Goal: Task Accomplishment & Management: Manage account settings

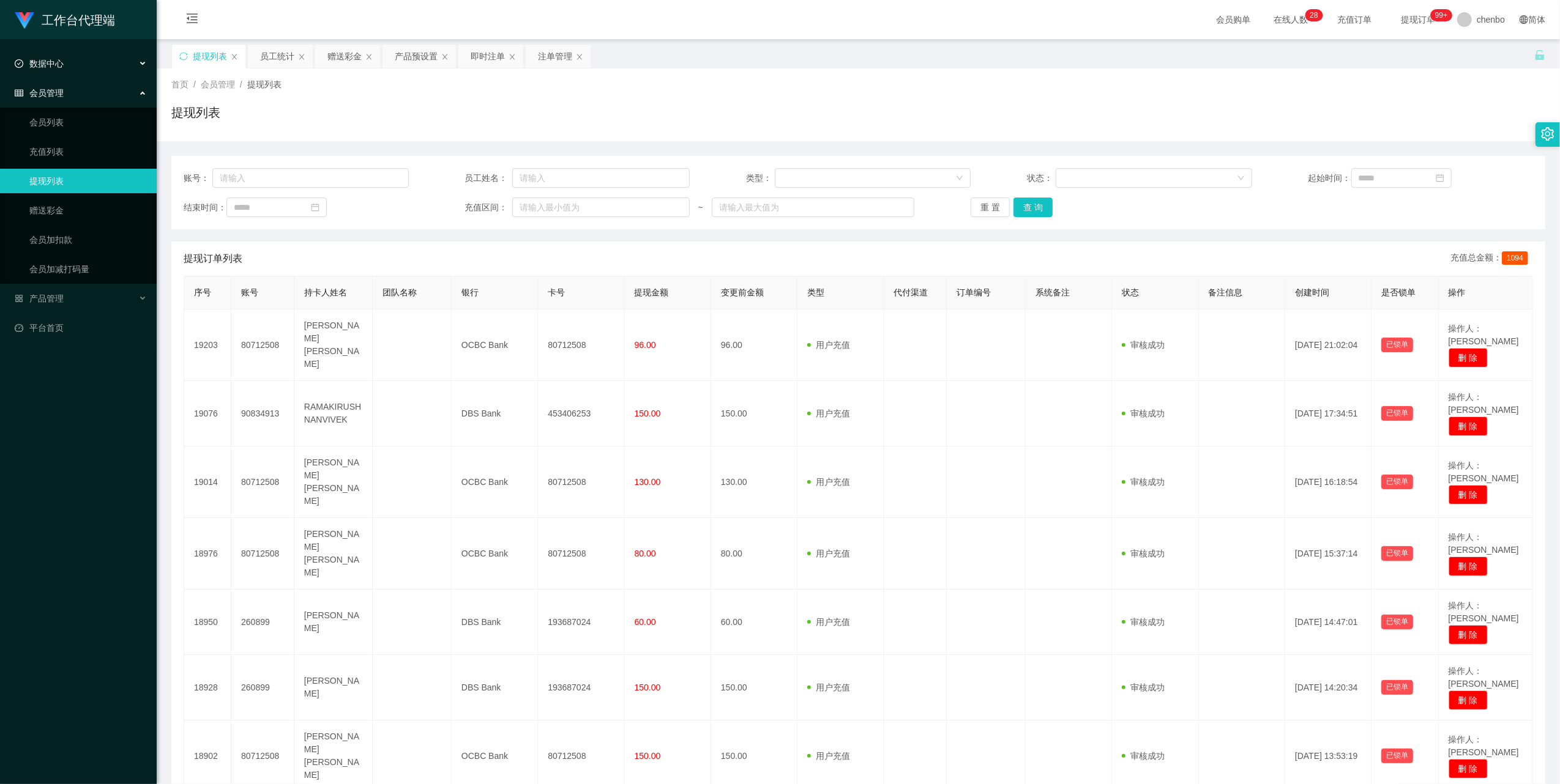
click at [51, 59] on span "数据中心" at bounding box center [39, 64] width 49 height 10
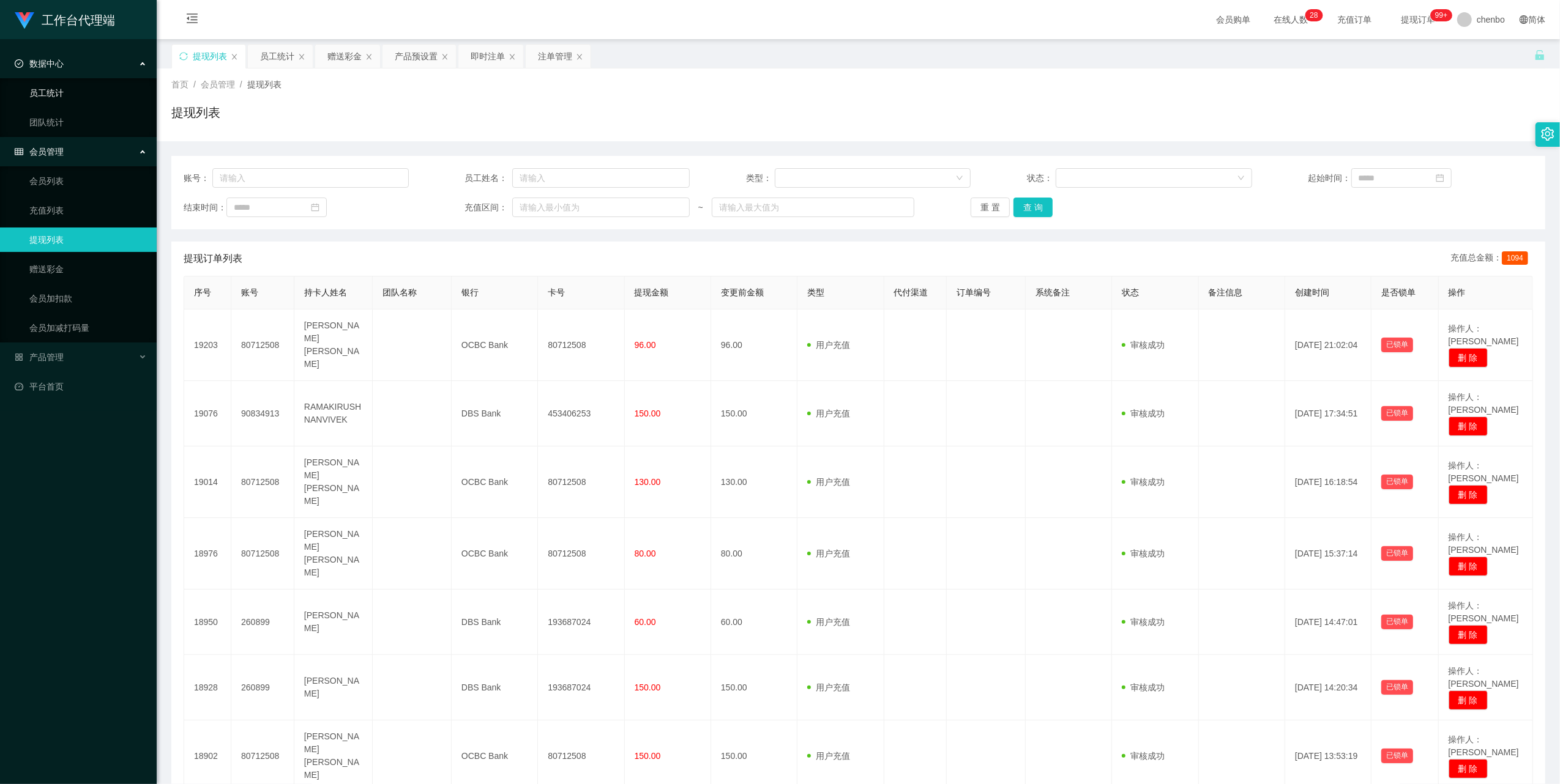
click at [55, 82] on link "员工统计" at bounding box center [88, 93] width 117 height 24
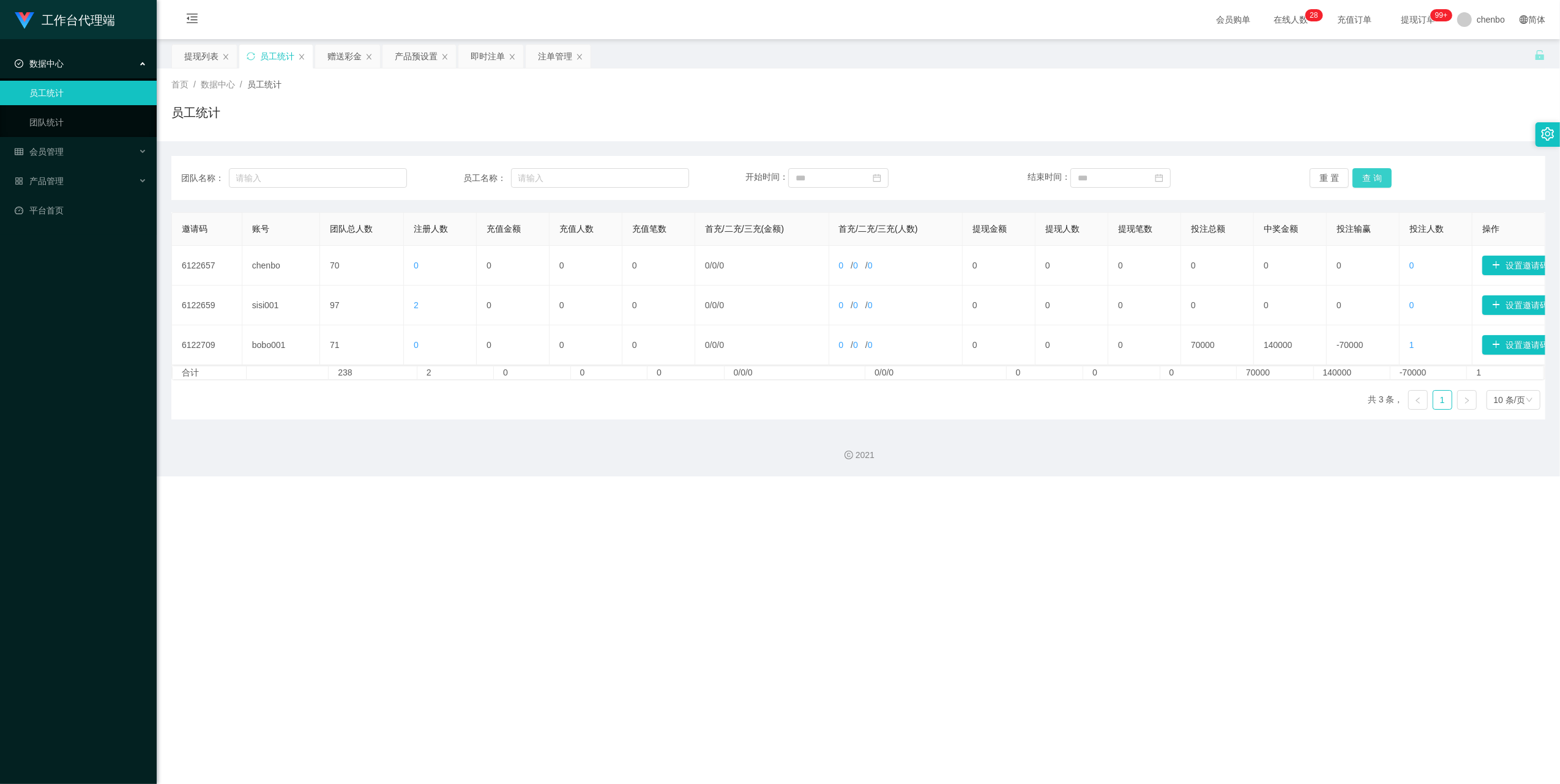
click at [1369, 182] on button "查 询" at bounding box center [1372, 178] width 39 height 20
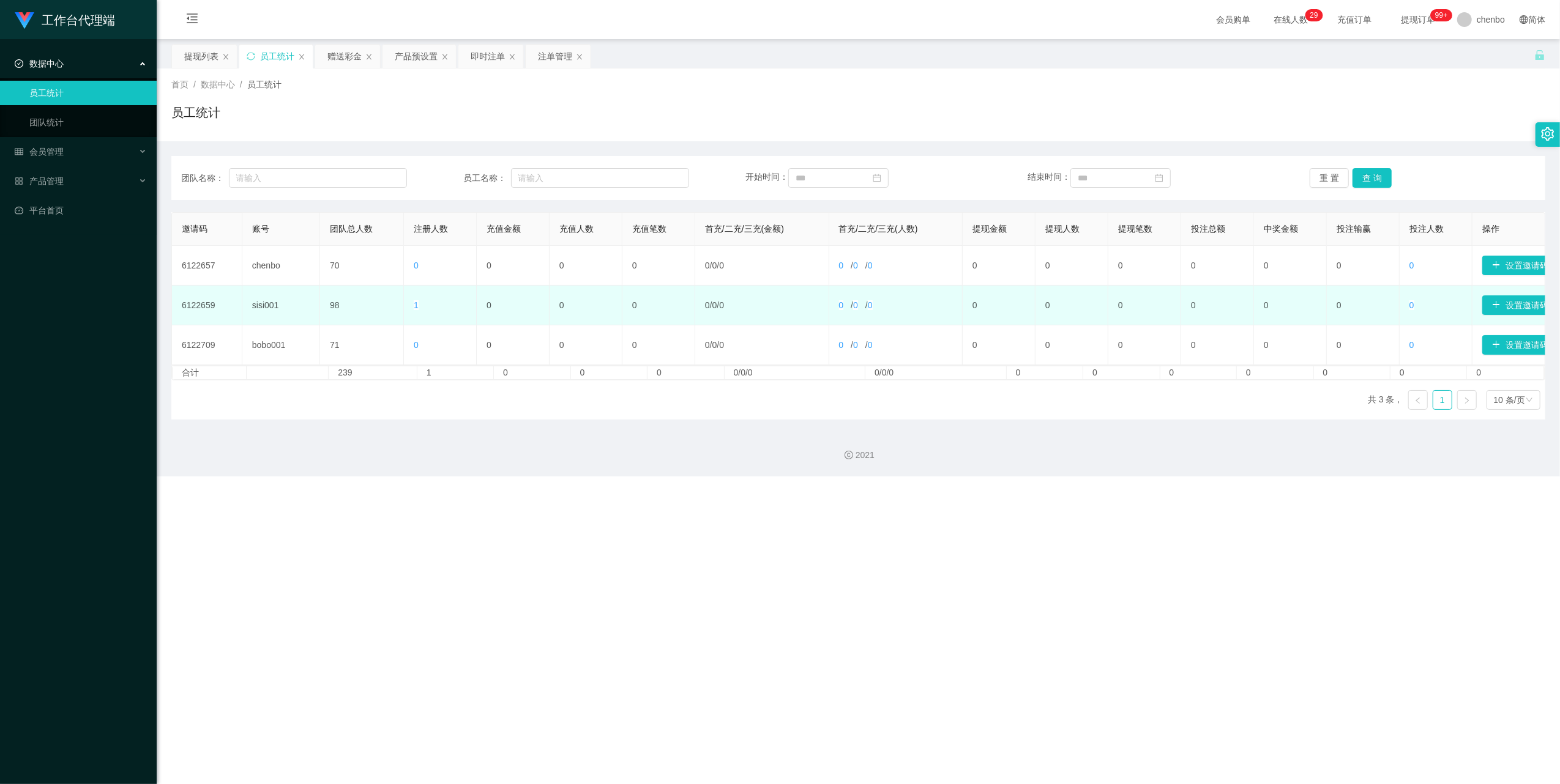
click at [413, 307] on span "1" at bounding box center [415, 305] width 5 height 10
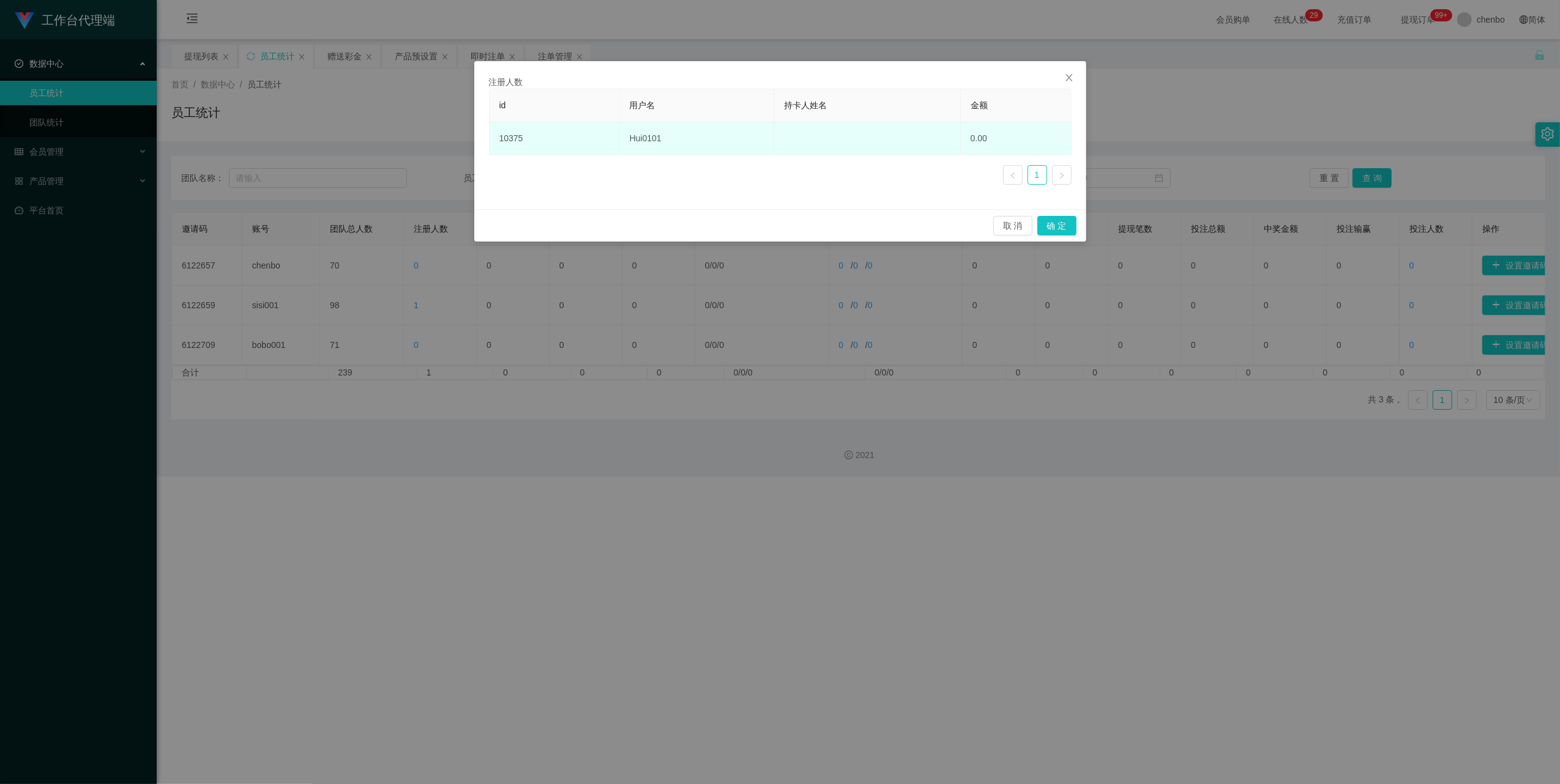
click at [632, 133] on td "Hui0101" at bounding box center [697, 138] width 154 height 33
copy td "Hui0101"
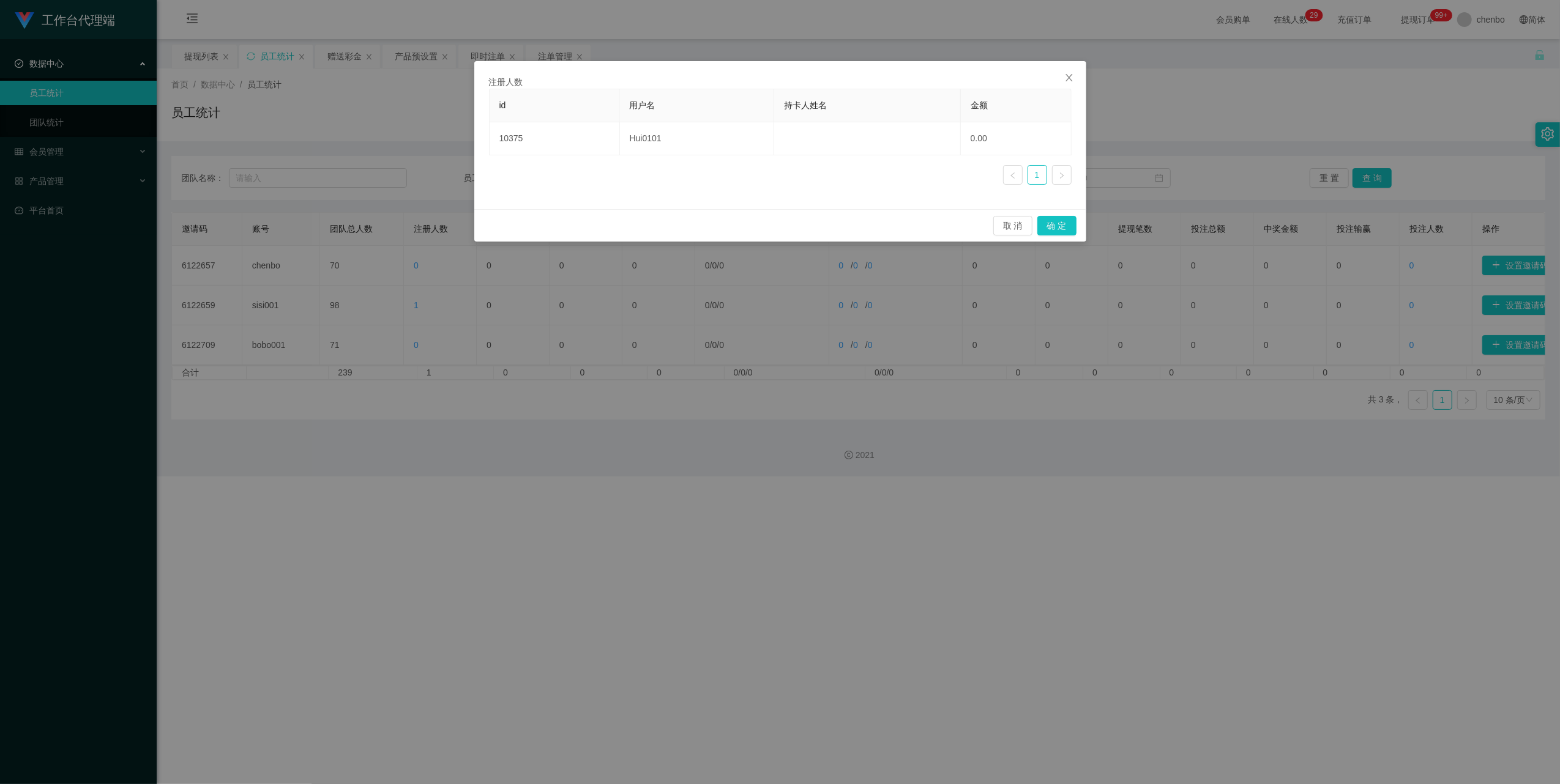
drag, startPoint x: 632, startPoint y: 133, endPoint x: 783, endPoint y: 453, distance: 353.8
click at [783, 453] on div "注册人数 id 用户名 持卡人姓名 金额 10375 Hui0101 0.00 1 取 消 确 定" at bounding box center [780, 392] width 1560 height 784
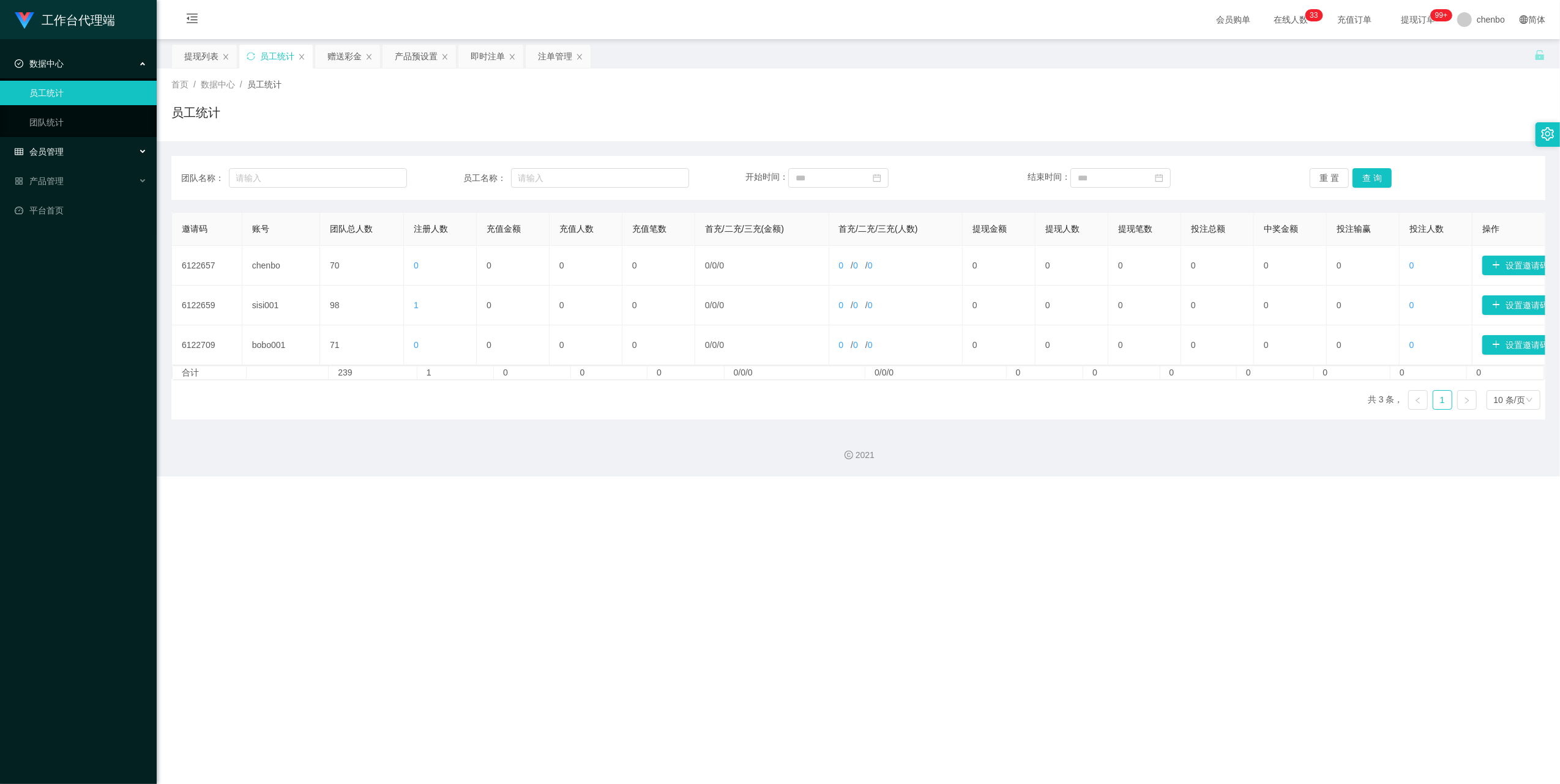
click at [72, 142] on div "会员管理" at bounding box center [78, 152] width 157 height 24
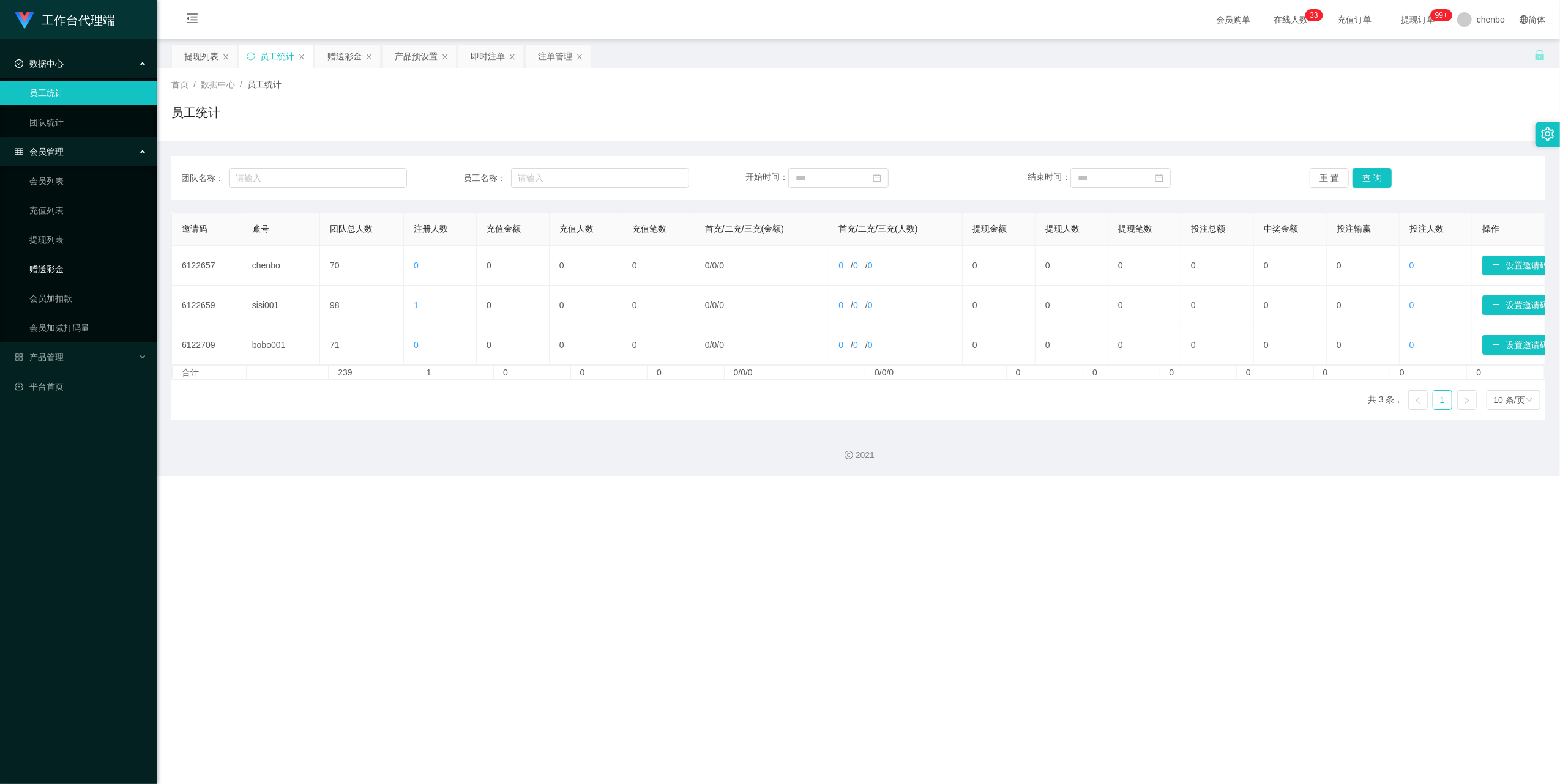
click at [55, 268] on link "赠送彩金" at bounding box center [88, 269] width 117 height 24
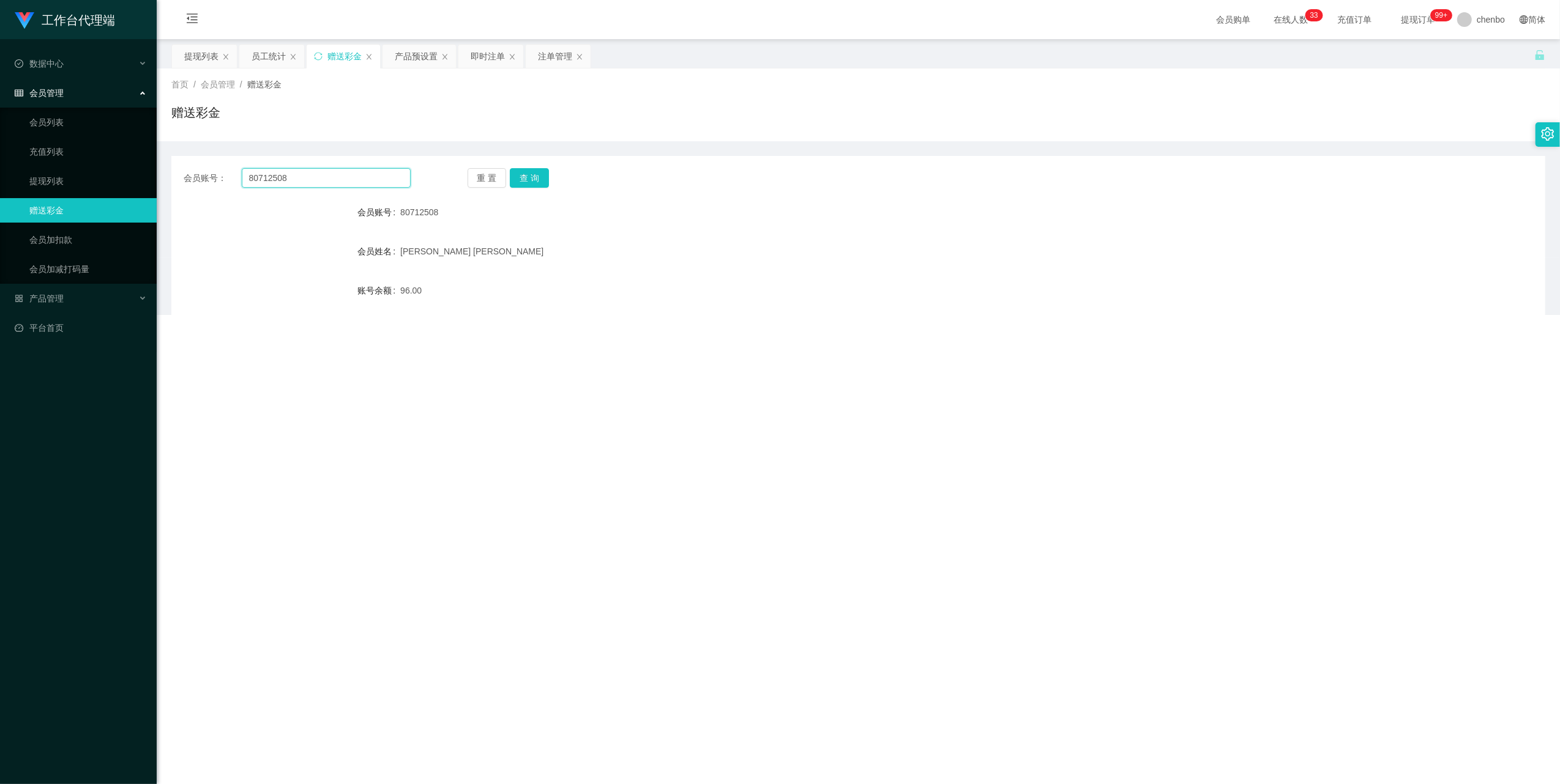
click at [272, 182] on input "80712508" at bounding box center [326, 178] width 169 height 20
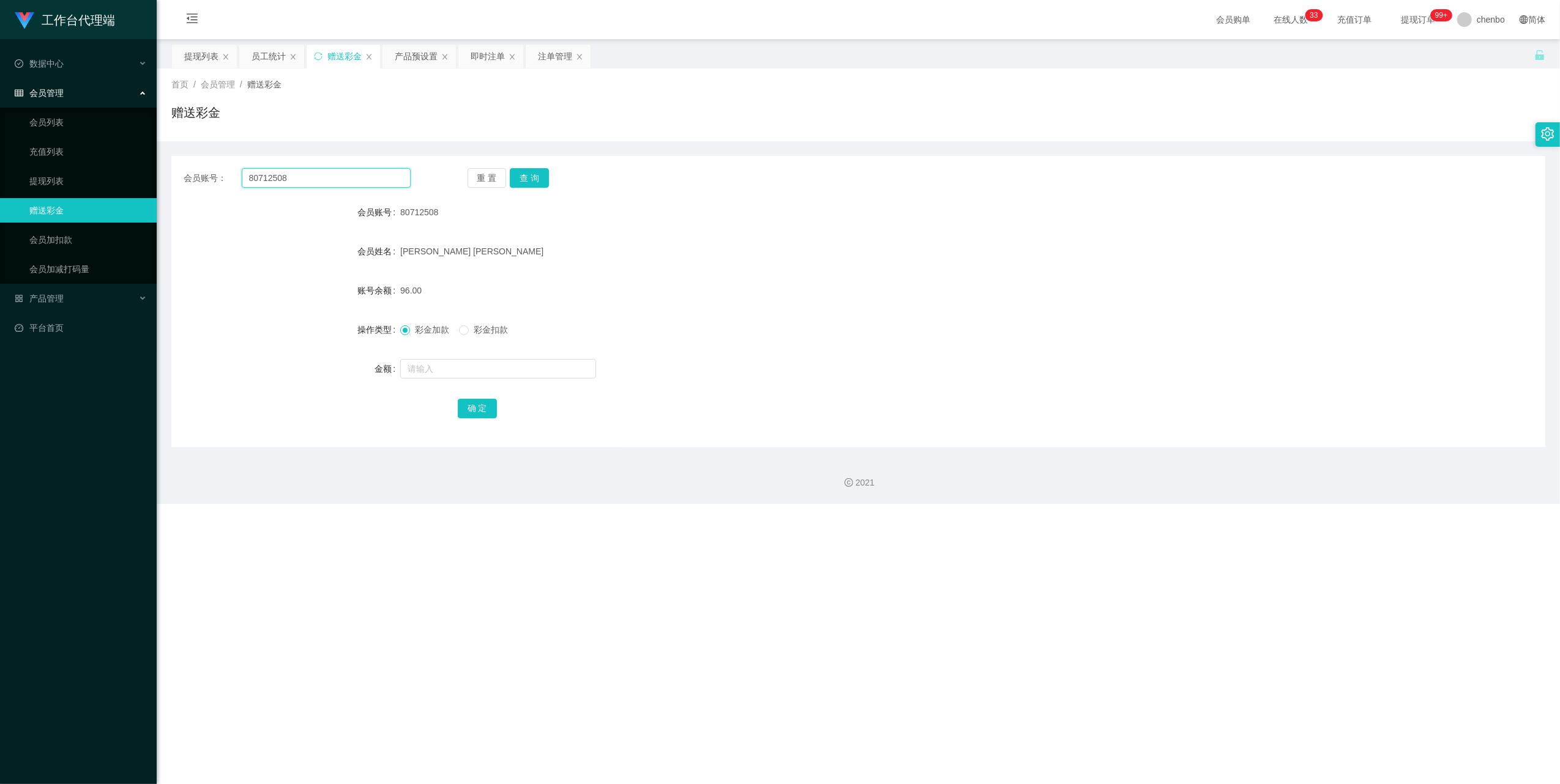
click at [272, 182] on input "80712508" at bounding box center [326, 178] width 169 height 20
paste input "Hui0101"
type input "Hui0101"
click at [541, 179] on button "查 询" at bounding box center [530, 178] width 39 height 20
click at [447, 373] on input "text" at bounding box center [498, 369] width 196 height 20
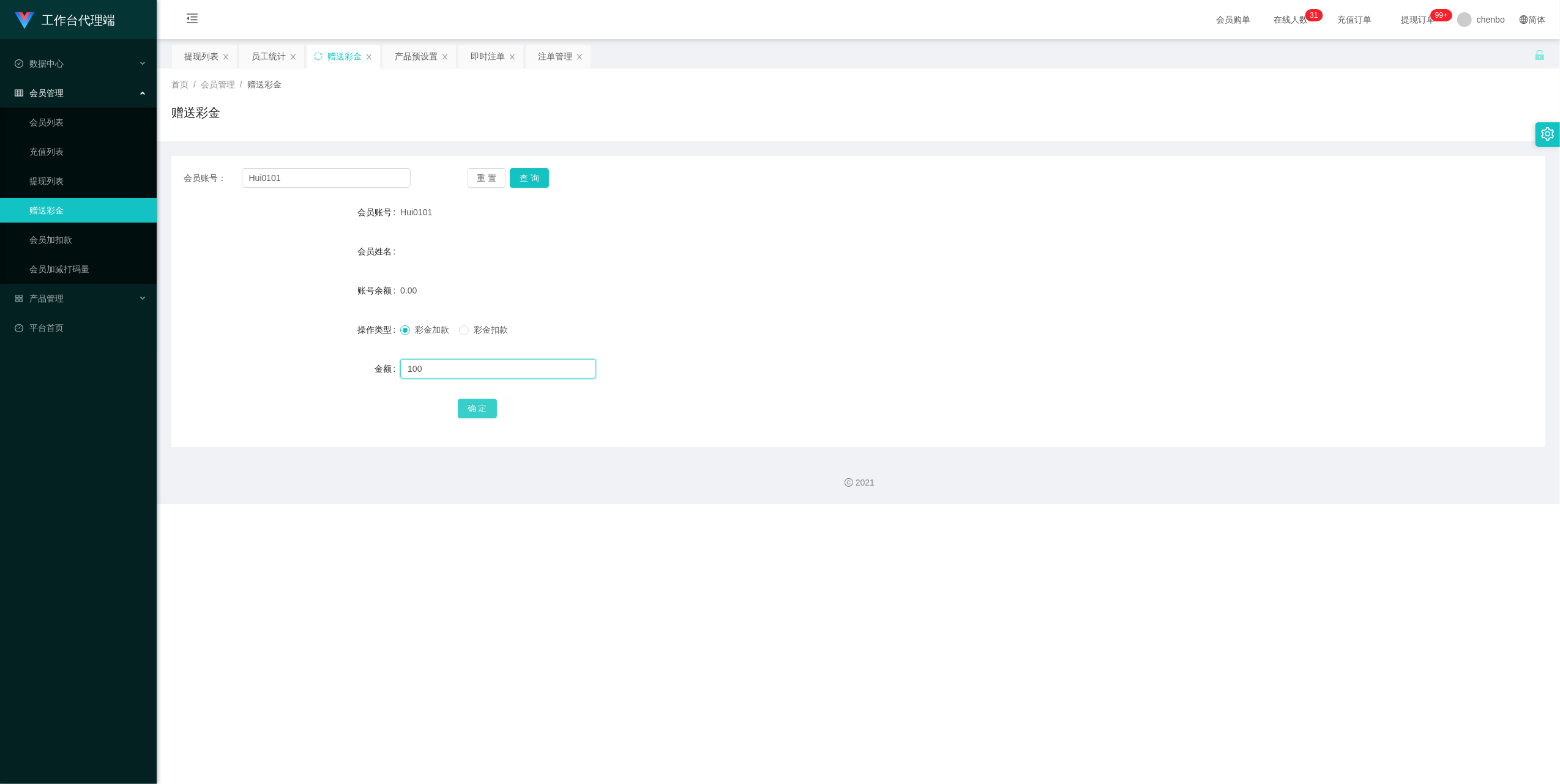
type input "100"
click at [476, 407] on button "确 定" at bounding box center [477, 409] width 39 height 20
drag, startPoint x: 906, startPoint y: 323, endPoint x: 1361, endPoint y: 24, distance: 544.5
click at [906, 323] on div "彩金加款 彩金扣款" at bounding box center [801, 329] width 801 height 24
click at [74, 279] on ul "会员列表 充值列表 提现列表 赠送彩金 会员加扣款 会员加减打码量" at bounding box center [78, 196] width 157 height 176
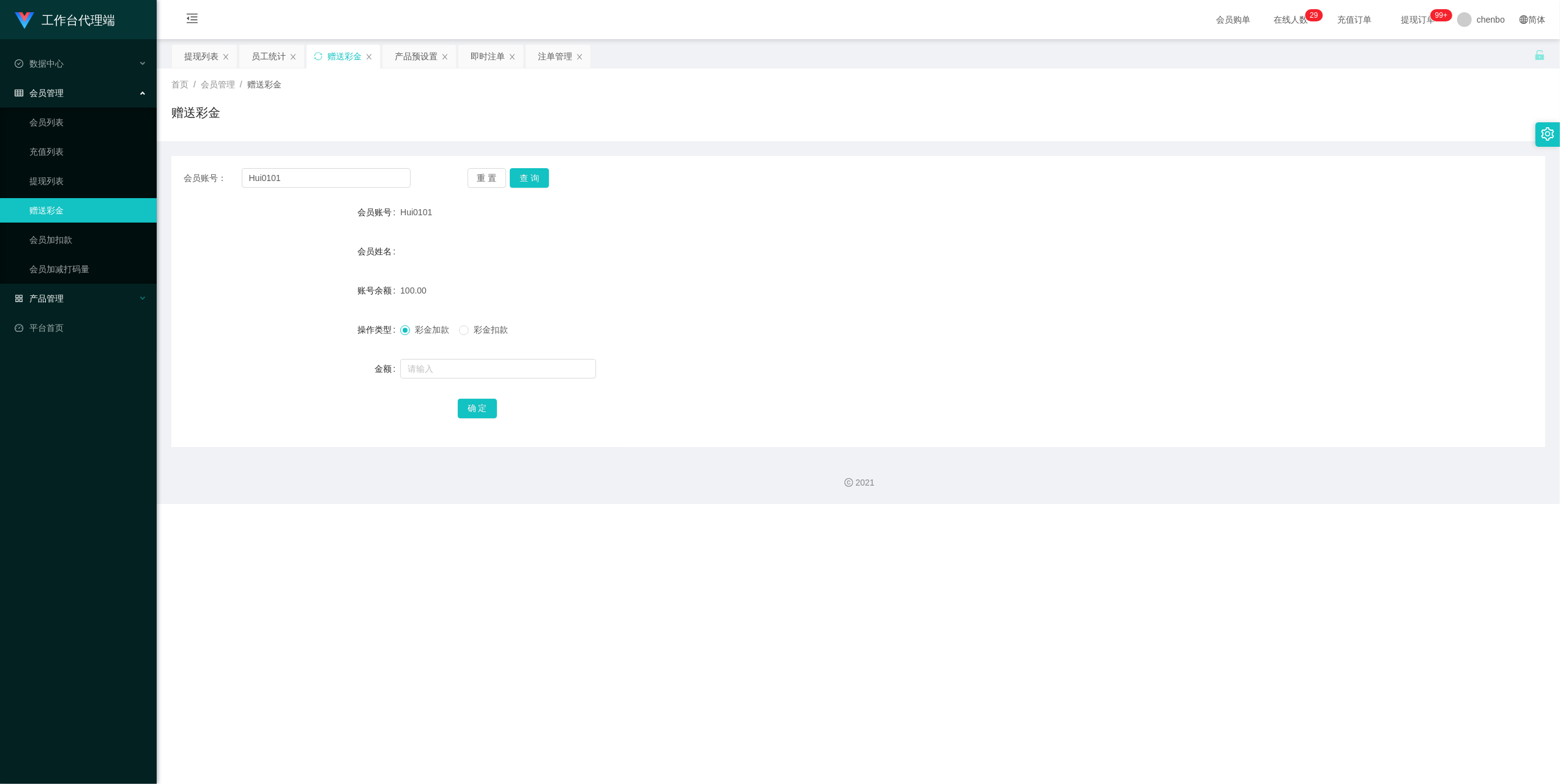
click at [74, 286] on div "产品管理" at bounding box center [78, 298] width 157 height 24
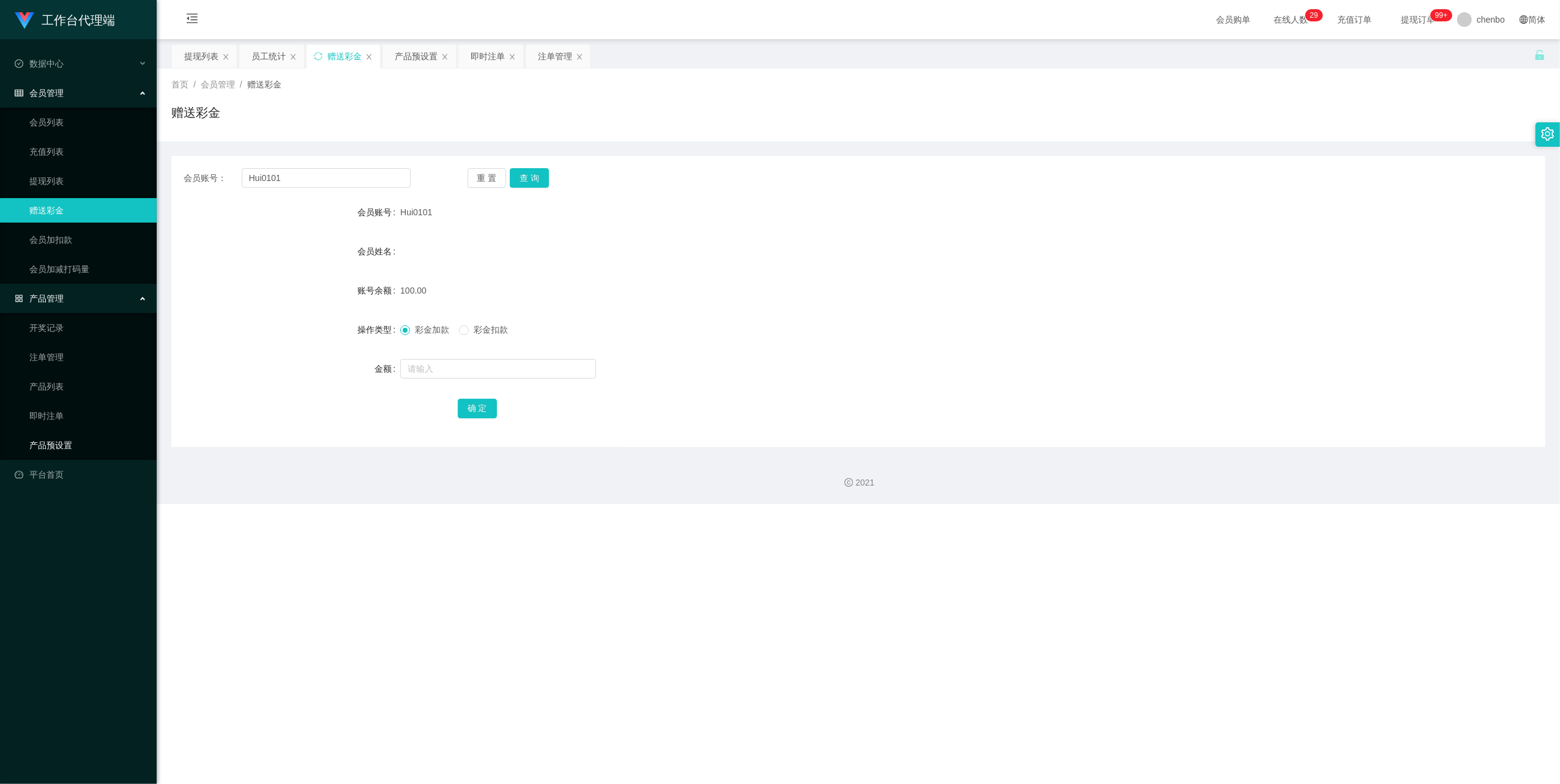
click at [61, 440] on link "产品预设置" at bounding box center [88, 445] width 117 height 24
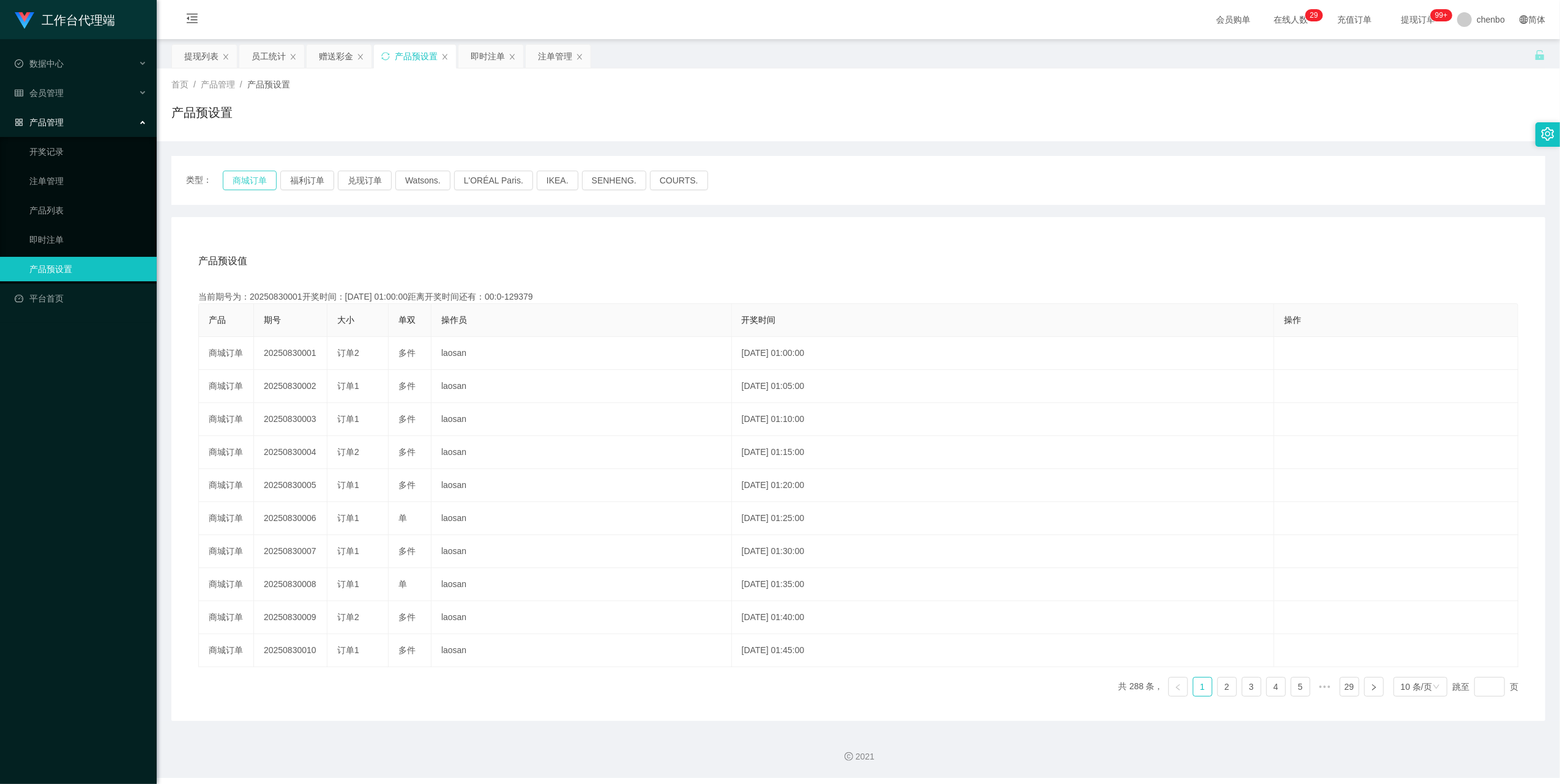
click at [234, 178] on button "商城订单" at bounding box center [249, 180] width 54 height 20
click at [239, 178] on button "商城订单" at bounding box center [249, 180] width 54 height 20
click at [61, 81] on div "会员管理" at bounding box center [78, 93] width 157 height 24
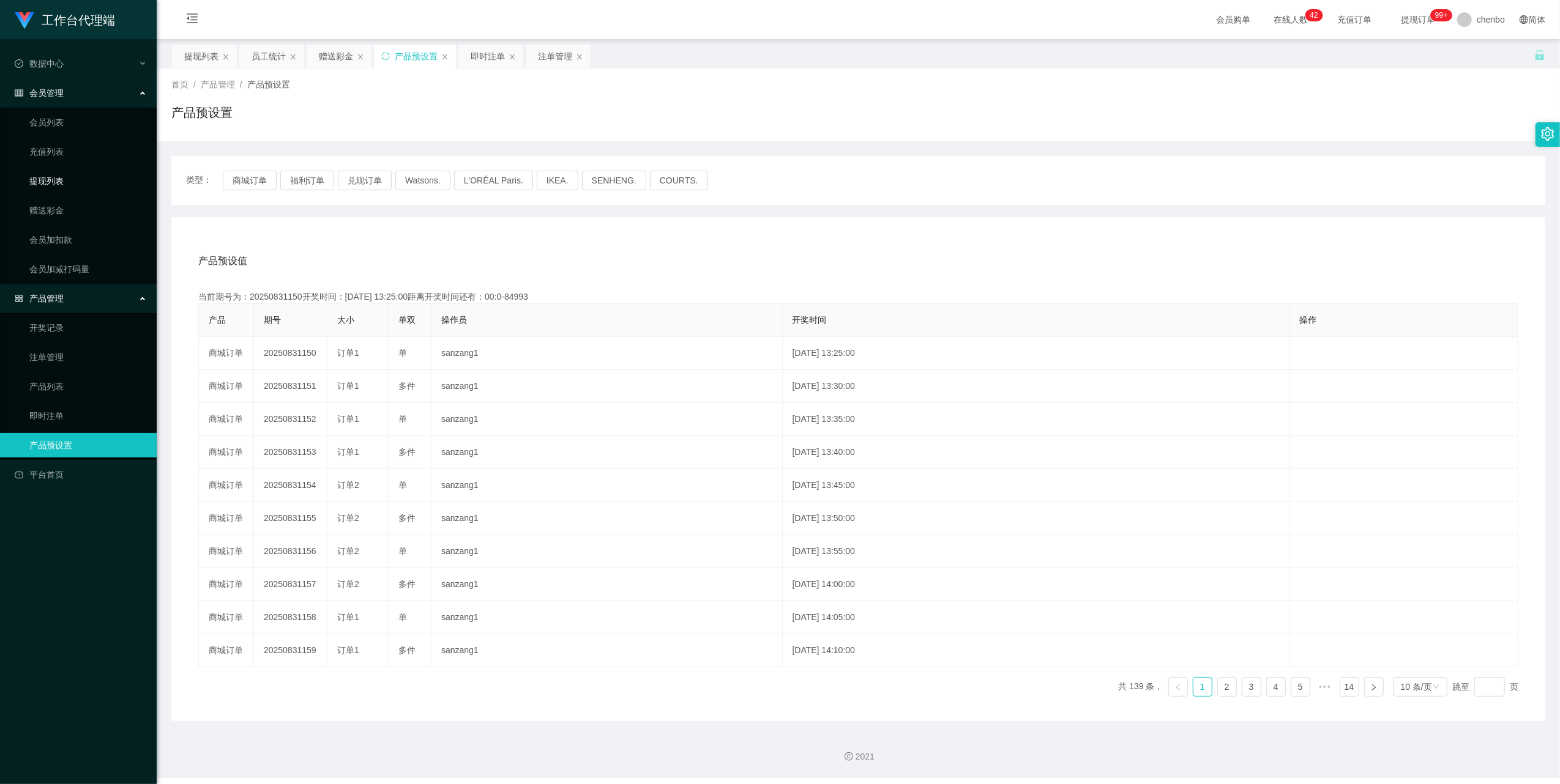
click at [65, 179] on link "提现列表" at bounding box center [88, 180] width 117 height 24
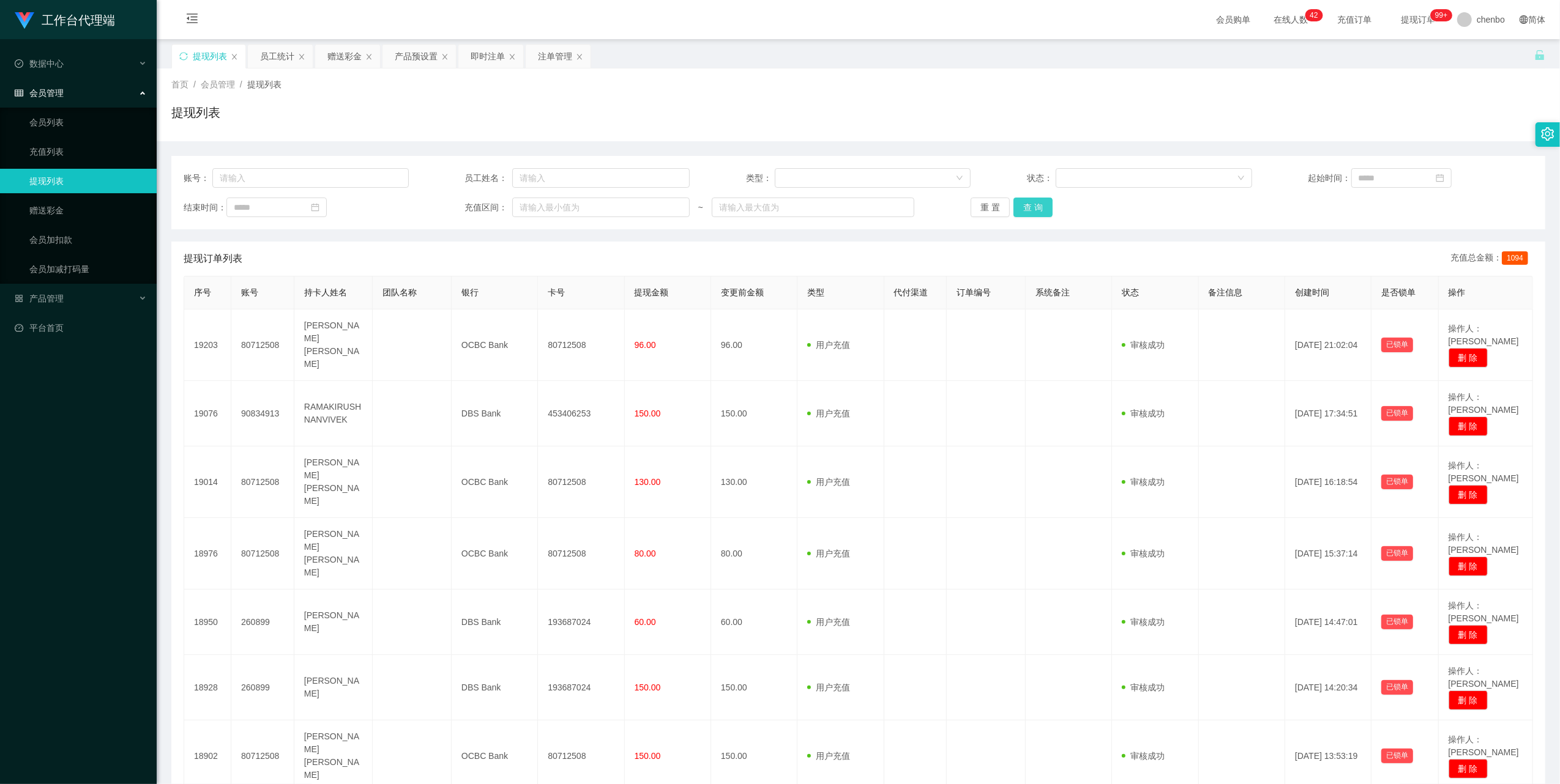
click at [1046, 211] on button "查 询" at bounding box center [1033, 207] width 39 height 20
click at [1046, 211] on div "重 置 查 询" at bounding box center [1083, 207] width 225 height 20
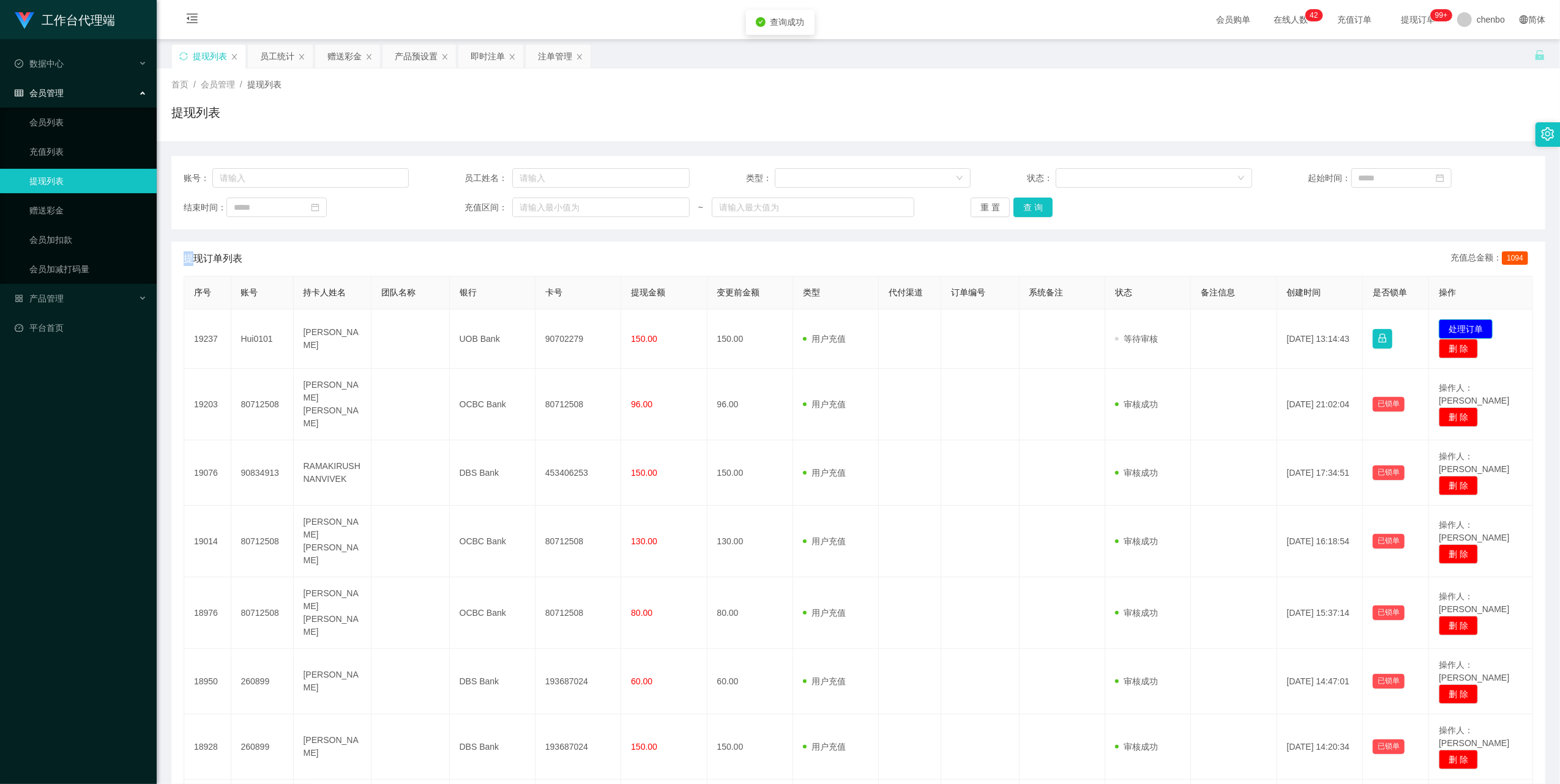
drag, startPoint x: 1452, startPoint y: 326, endPoint x: 1443, endPoint y: 326, distance: 9.0
click at [1454, 326] on button "处理订单" at bounding box center [1465, 329] width 54 height 20
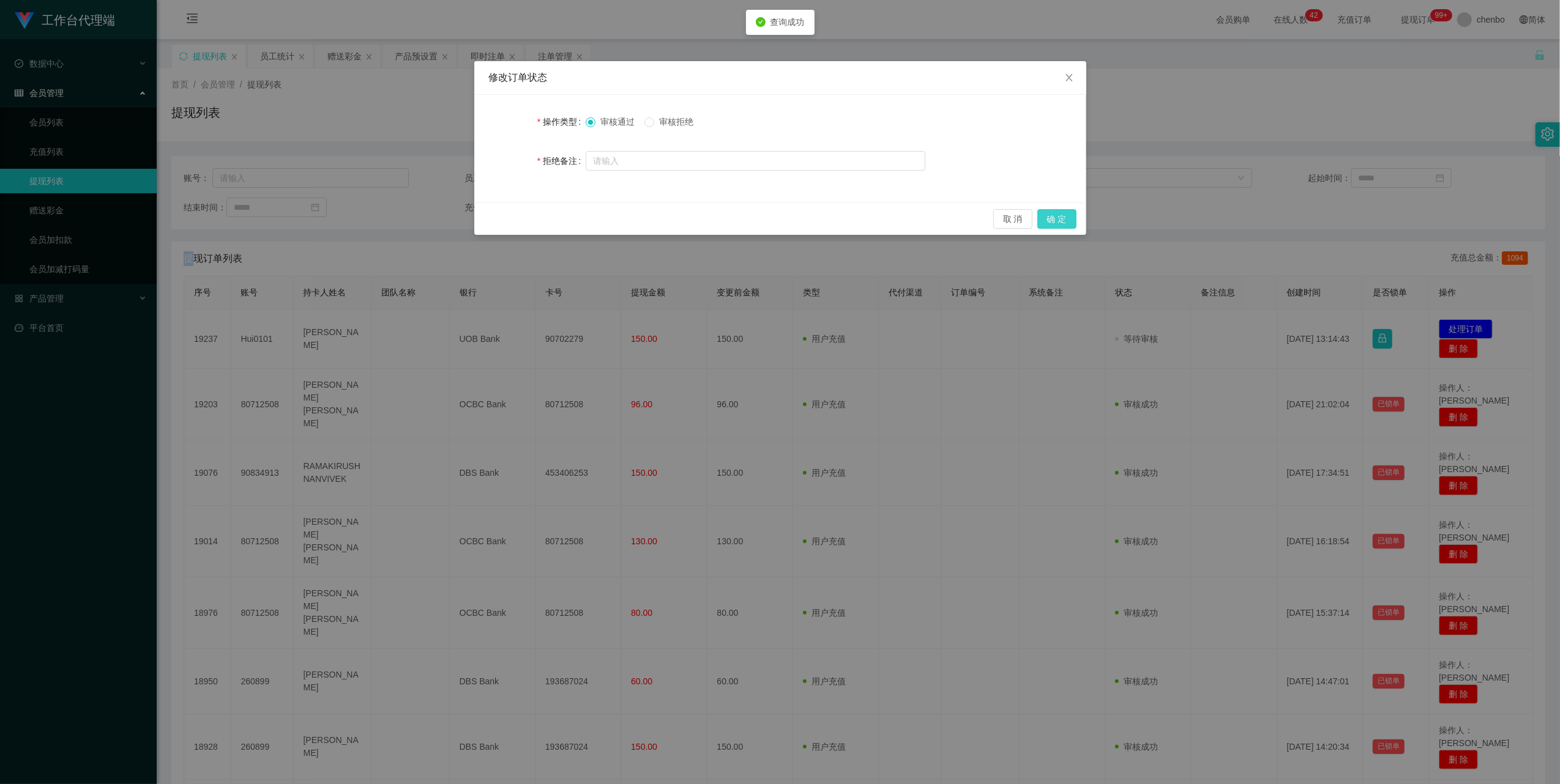
click at [1061, 228] on button "确 定" at bounding box center [1057, 219] width 39 height 20
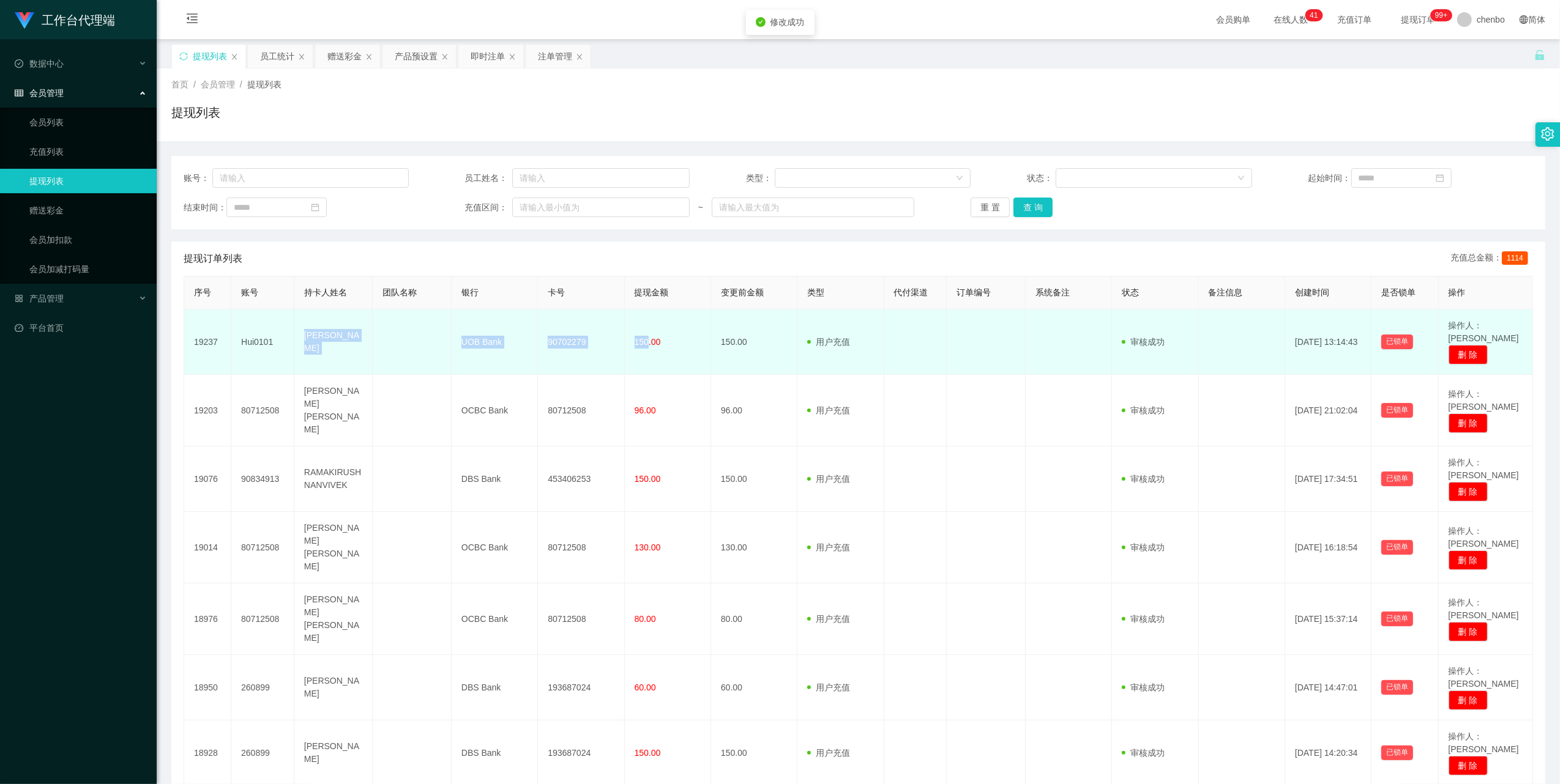
drag, startPoint x: 296, startPoint y: 325, endPoint x: 646, endPoint y: 333, distance: 350.1
click at [646, 333] on tr "19237 Hui0101 [PERSON_NAME] UOB Bank 90702279 150.00 150.00 用户充值 人工扣款 审核驳回 审核成功…" at bounding box center [858, 342] width 1349 height 66
copy tr "[PERSON_NAME] UOB Bank 90702279 150"
